Goal: Information Seeking & Learning: Learn about a topic

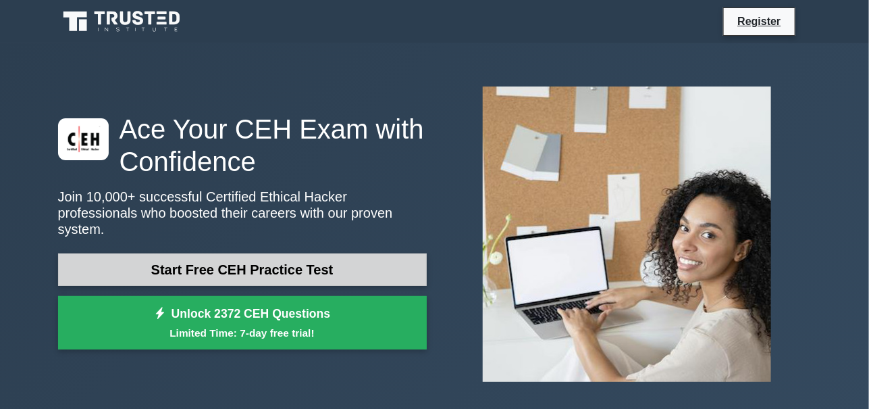
drag, startPoint x: 0, startPoint y: 0, endPoint x: 219, endPoint y: 266, distance: 344.6
click at [219, 266] on link "Start Free CEH Practice Test" at bounding box center [242, 269] width 369 height 32
